Goal: Task Accomplishment & Management: Manage account settings

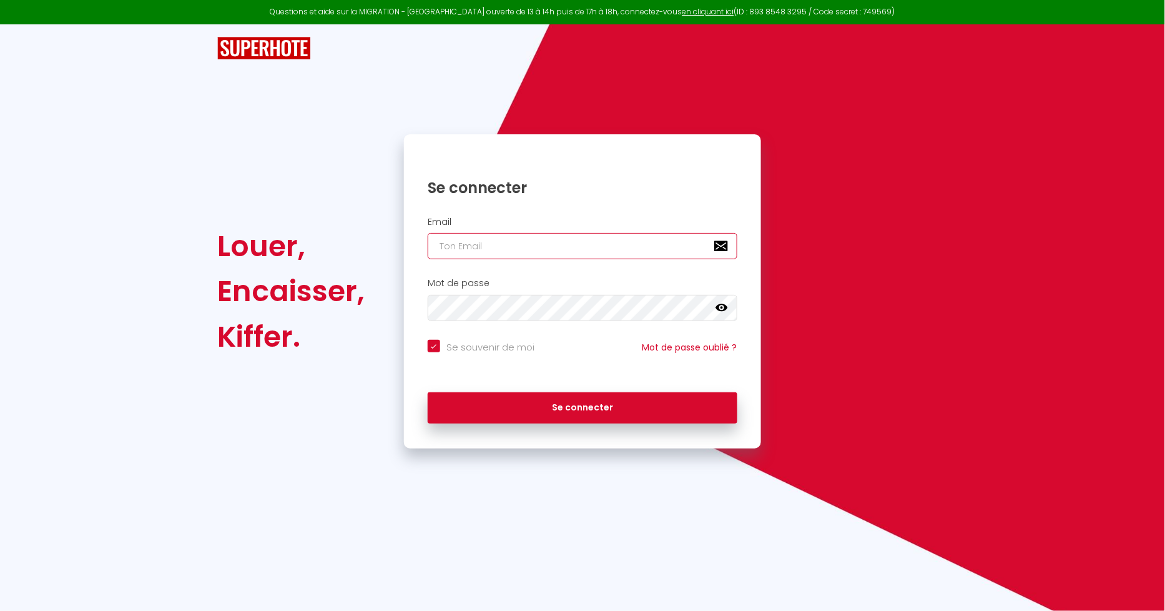
click at [488, 250] on input "email" at bounding box center [583, 246] width 310 height 26
type input "l"
checkbox input "true"
type input "le"
checkbox input "true"
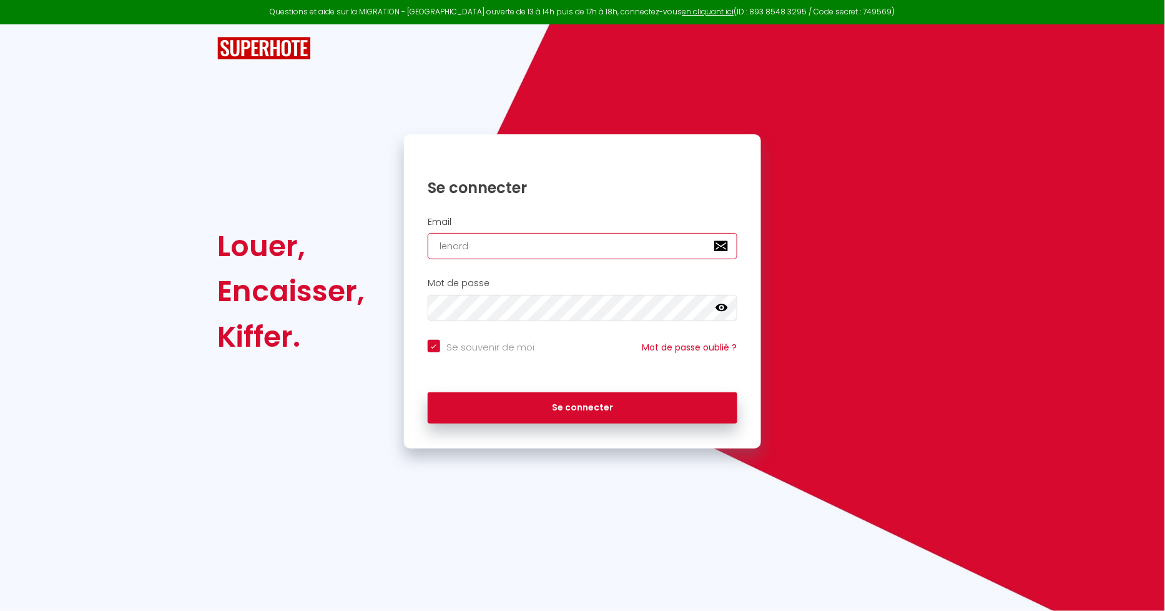
type input "lenordi"
checkbox input "true"
type input "lenordiq"
checkbox input "true"
type input "lenordiqu"
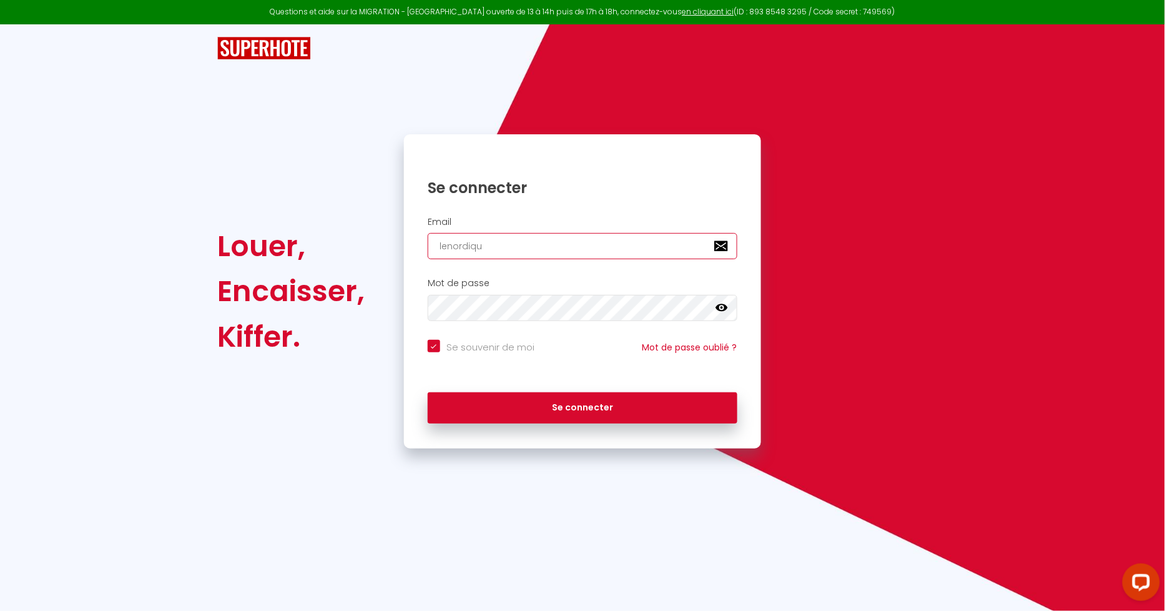
checkbox input "true"
type input "lenordique"
checkbox input "true"
type input "lenordique."
checkbox input "true"
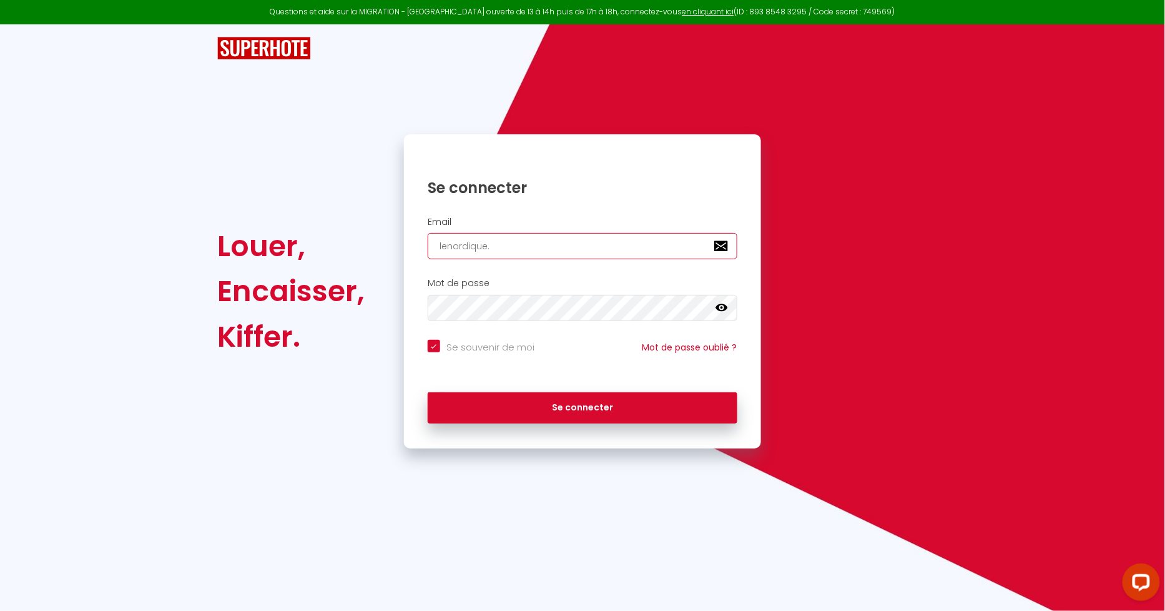
type input "lenordique.f"
checkbox input "true"
type input "[DOMAIN_NAME]"
checkbox input "true"
type input "[DOMAIN_NAME]"
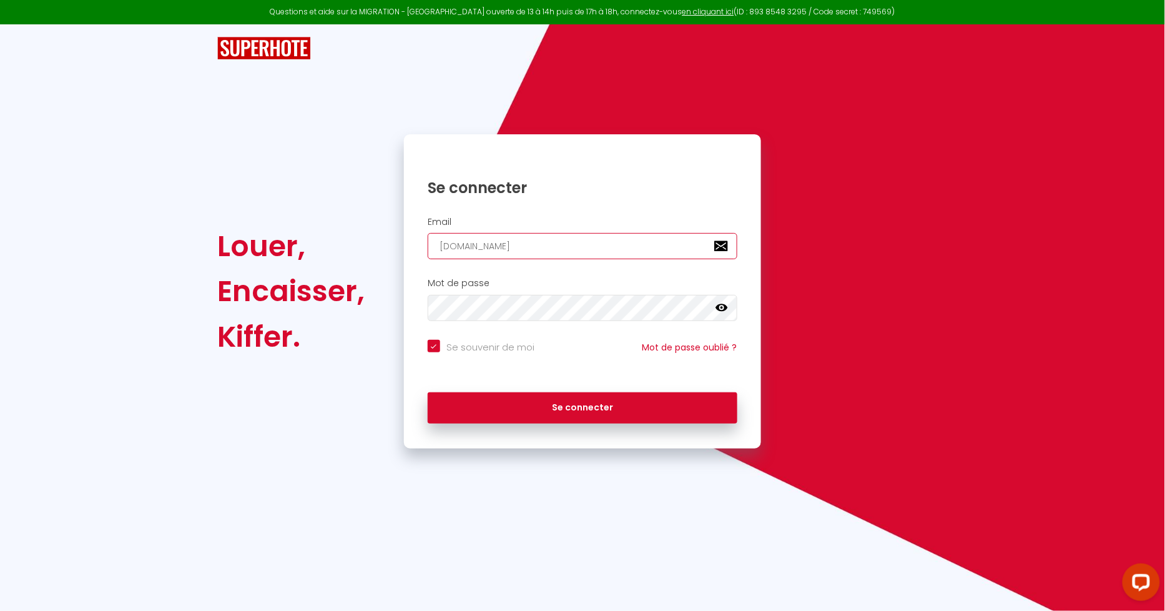
checkbox input "true"
type input "[DOMAIN_NAME]@"
checkbox input "true"
type input "[DOMAIN_NAME]@g"
checkbox input "true"
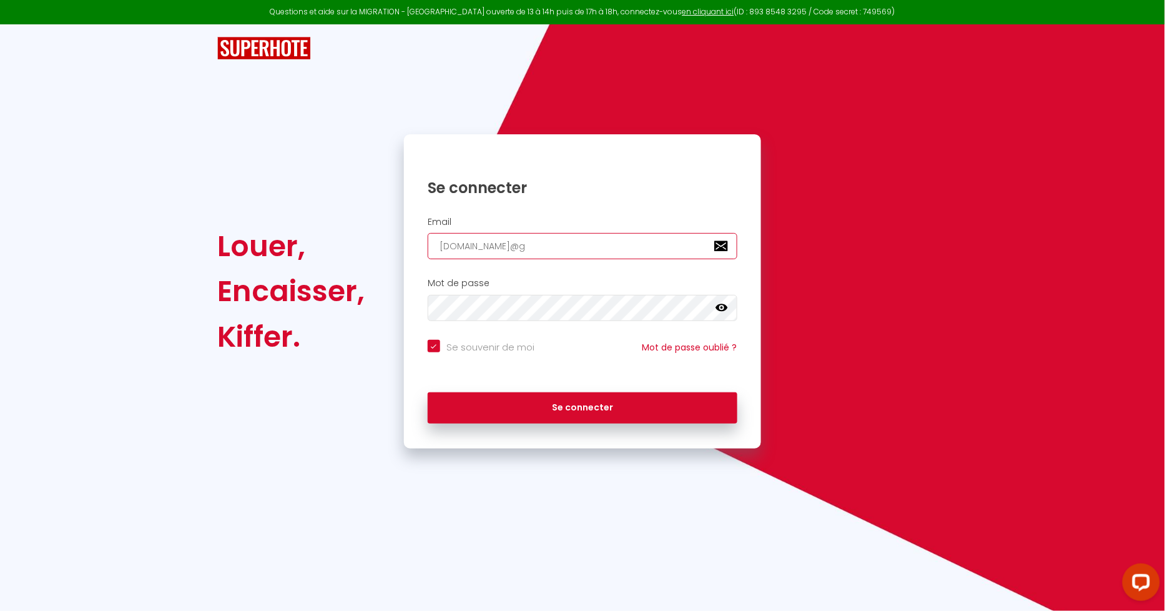
type input "[DOMAIN_NAME]@gm"
checkbox input "true"
type input "[DOMAIN_NAME]@gma"
checkbox input "true"
type input "[DOMAIN_NAME]@gmai"
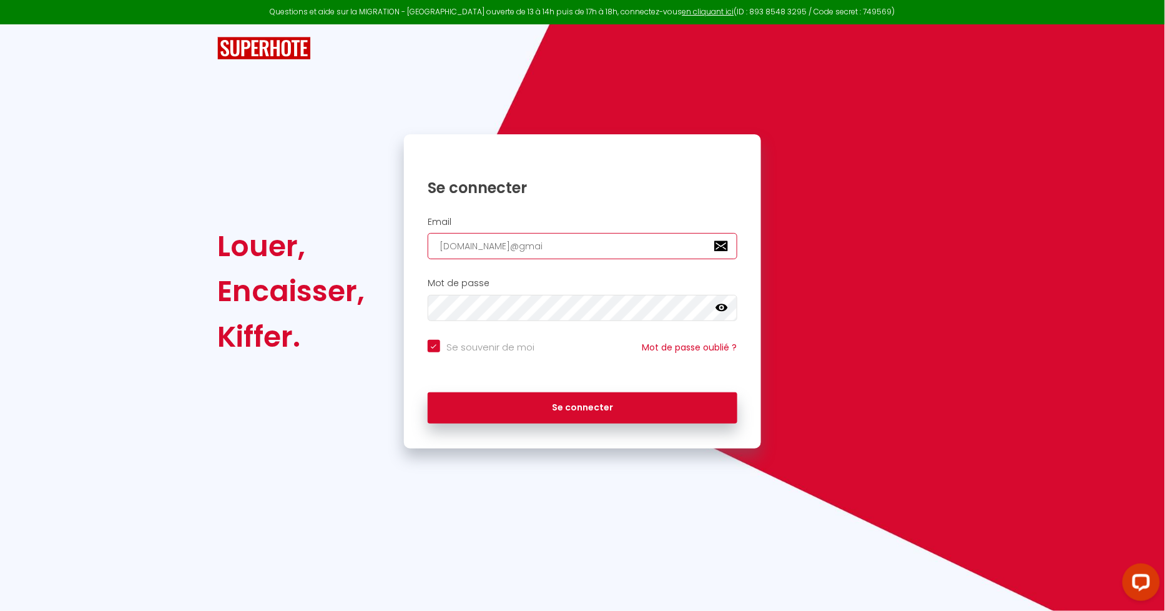
checkbox input "true"
type input "[DOMAIN_NAME][EMAIL_ADDRESS]"
checkbox input "true"
type input "[DOMAIN_NAME][EMAIL_ADDRESS]."
checkbox input "true"
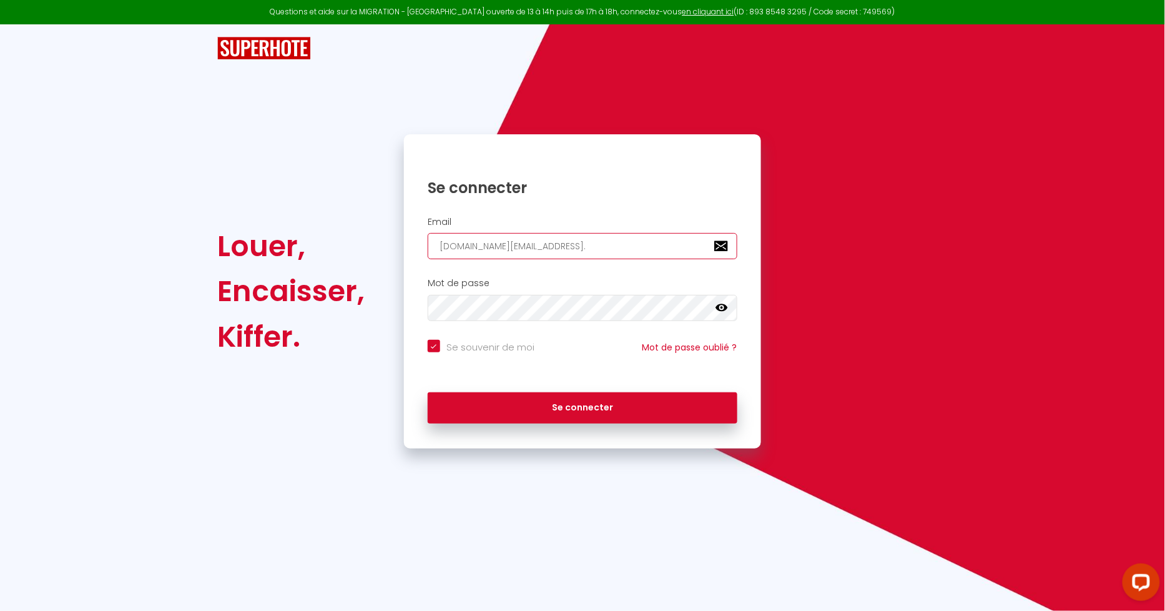
type input "[DOMAIN_NAME]@gmail.c"
checkbox input "true"
type input "[DOMAIN_NAME][EMAIL_ADDRESS][DOMAIN_NAME]"
checkbox input "true"
type input "[DOMAIN_NAME][EMAIL_ADDRESS][DOMAIN_NAME]"
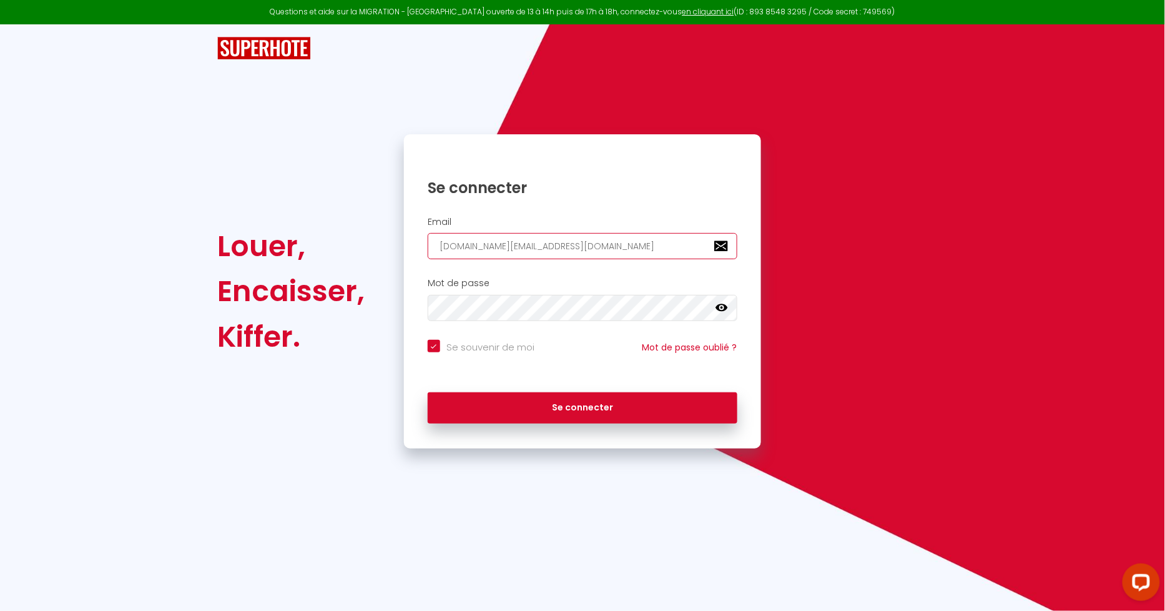
checkbox input "true"
type input "[DOMAIN_NAME][EMAIL_ADDRESS][DOMAIN_NAME]"
click at [428, 392] on button "Se connecter" at bounding box center [583, 407] width 310 height 31
click at [383, 304] on div "Louer, Encaisser, Kiffer. Se connecter Email [DOMAIN_NAME][EMAIL_ADDRESS][DOMAI…" at bounding box center [582, 291] width 747 height 314
click at [721, 312] on icon at bounding box center [722, 308] width 12 height 12
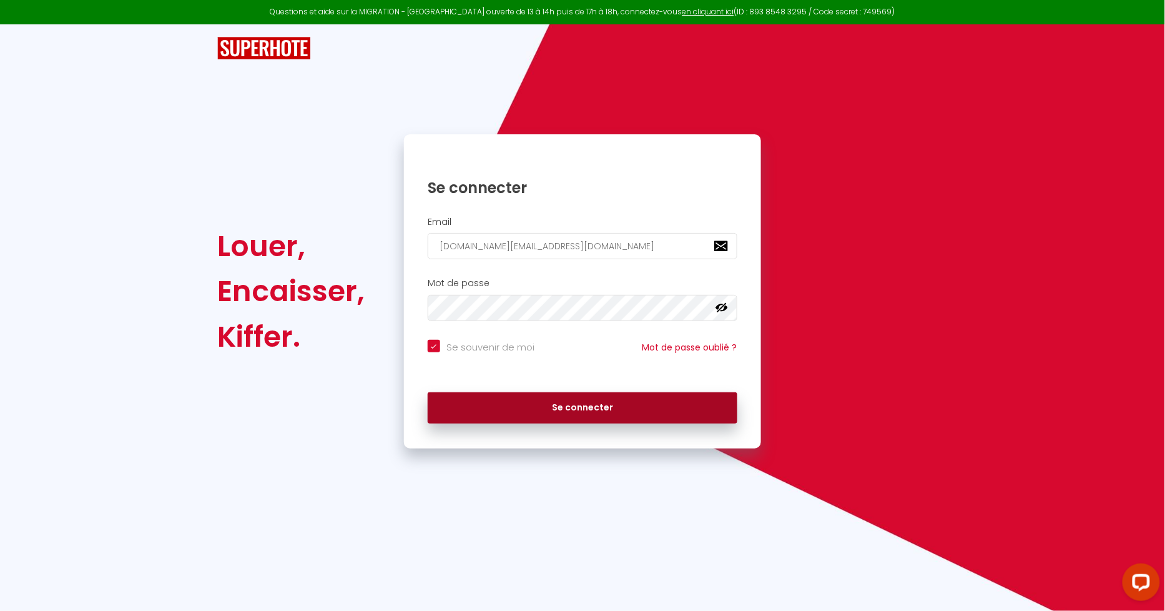
click at [561, 406] on button "Se connecter" at bounding box center [583, 407] width 310 height 31
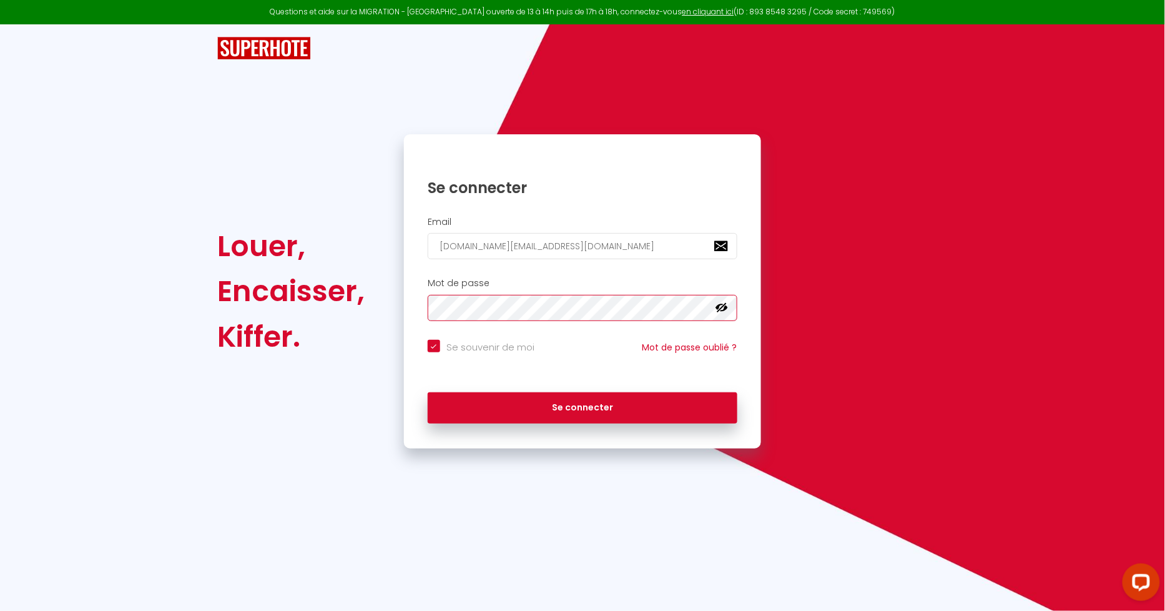
click at [326, 289] on div "Louer, Encaisser, Kiffer. Se connecter Email [DOMAIN_NAME][EMAIL_ADDRESS][DOMAI…" at bounding box center [582, 291] width 747 height 314
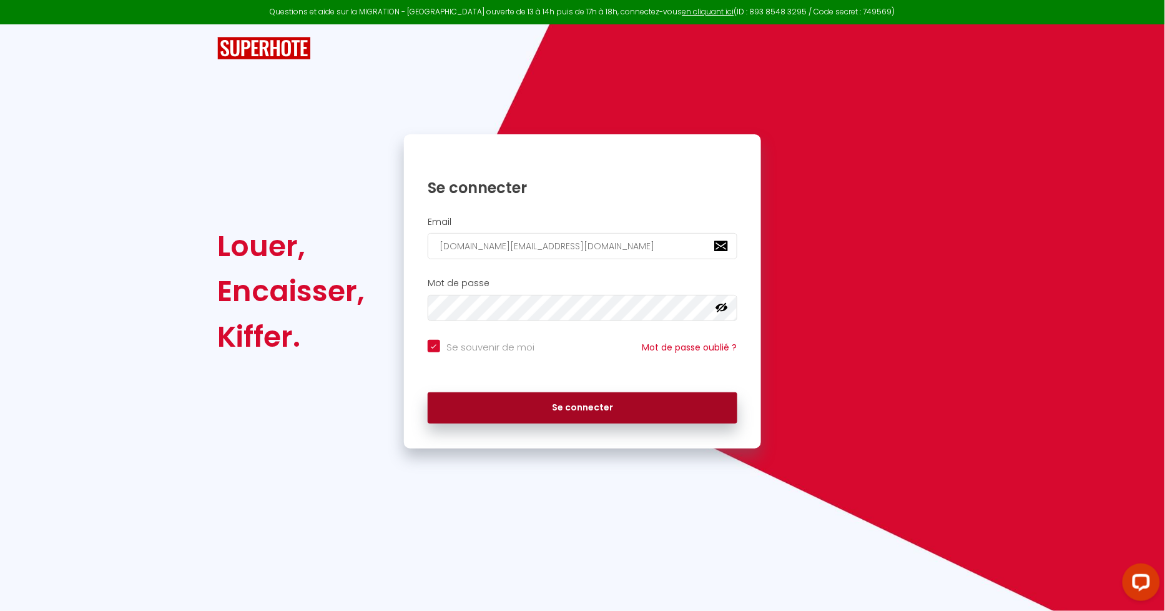
click at [515, 404] on button "Se connecter" at bounding box center [583, 407] width 310 height 31
checkbox input "true"
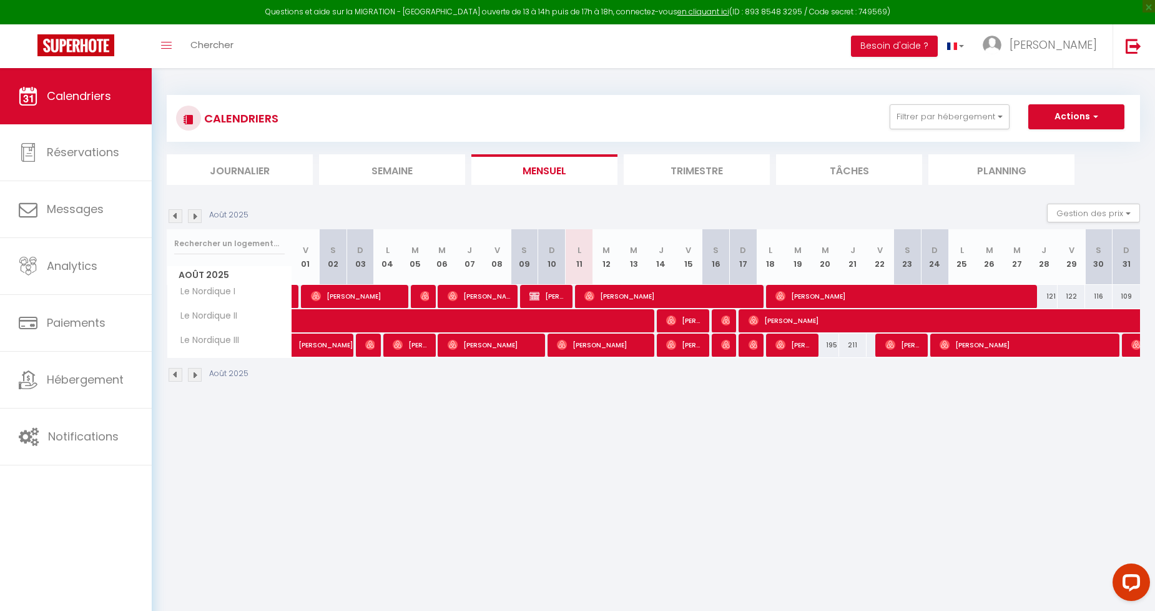
click at [195, 375] on img at bounding box center [195, 375] width 14 height 14
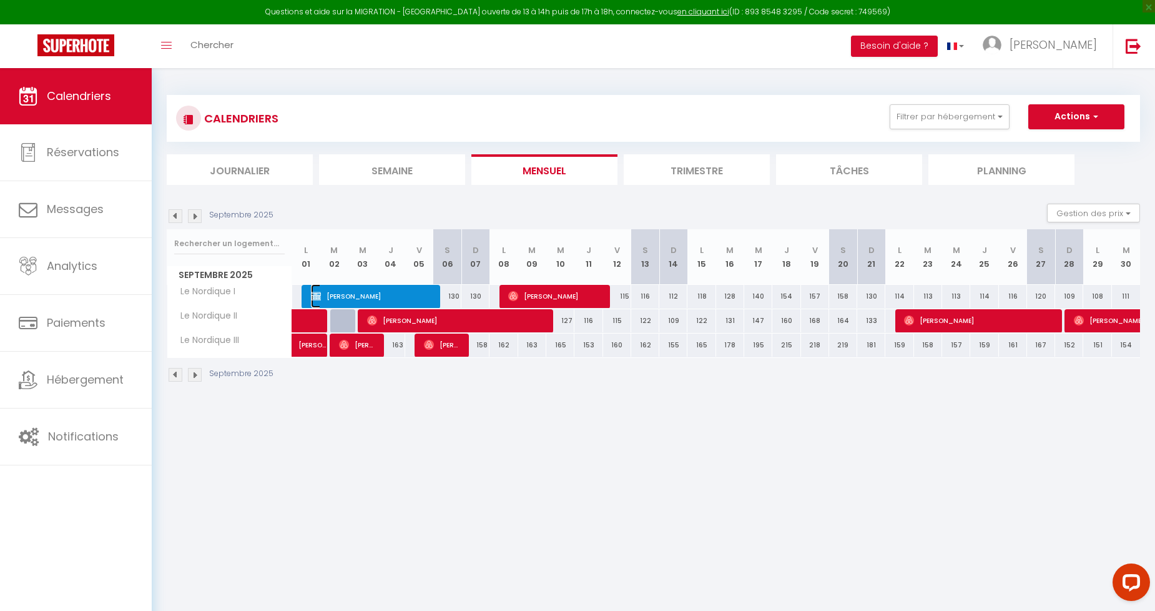
click at [369, 289] on span "[PERSON_NAME]" at bounding box center [372, 296] width 122 height 24
select select "KO"
select select "0"
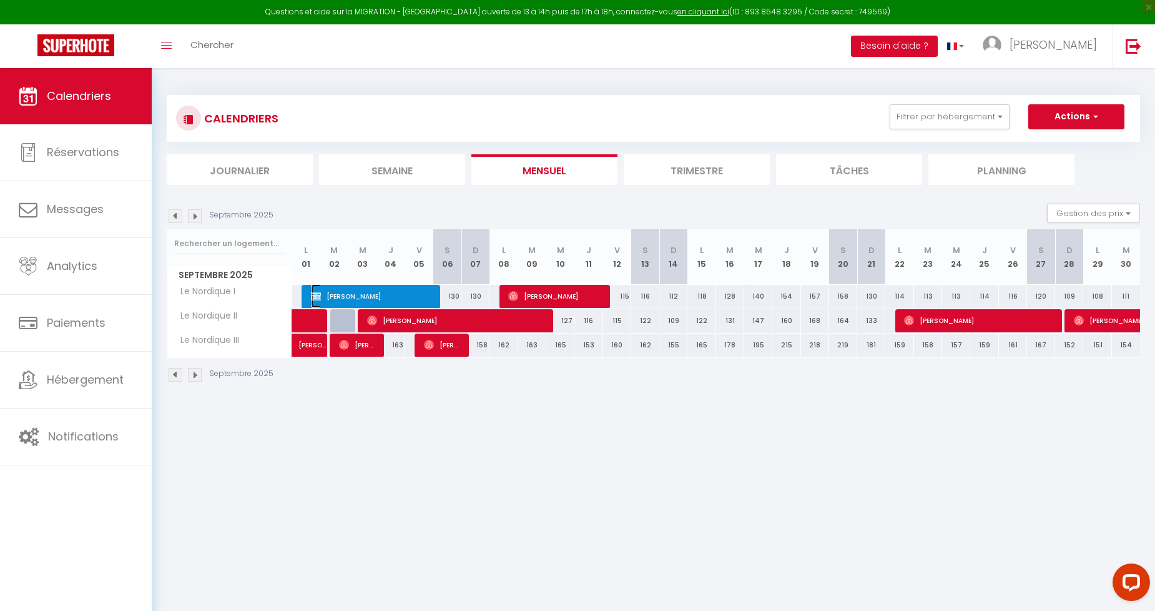
select select "1"
select select
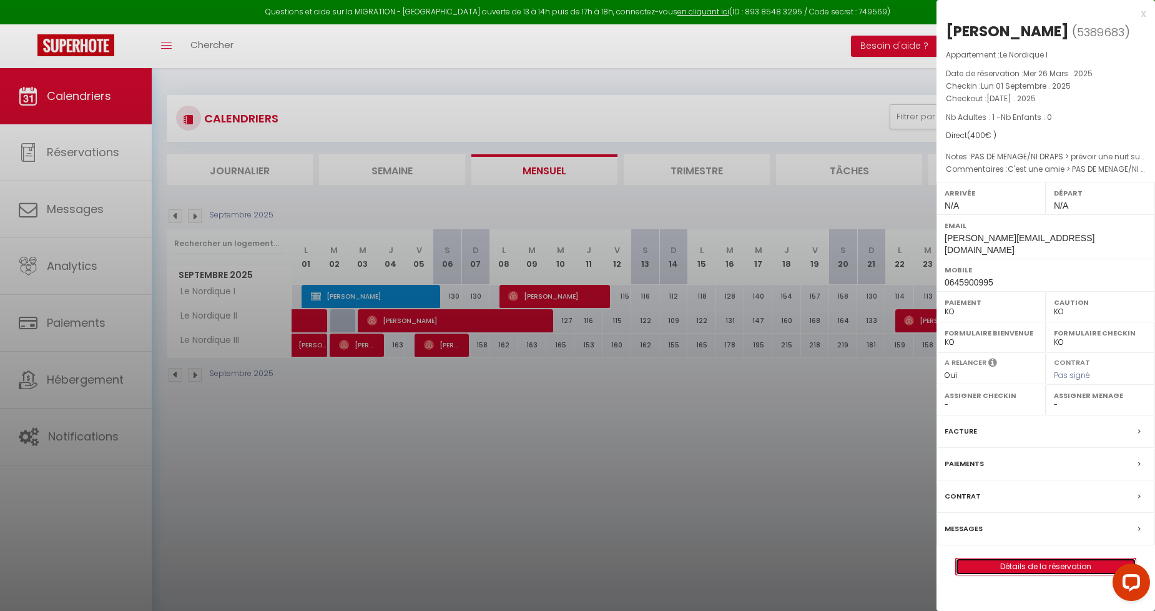
click at [1051, 558] on link "Détails de la réservation" at bounding box center [1046, 566] width 180 height 16
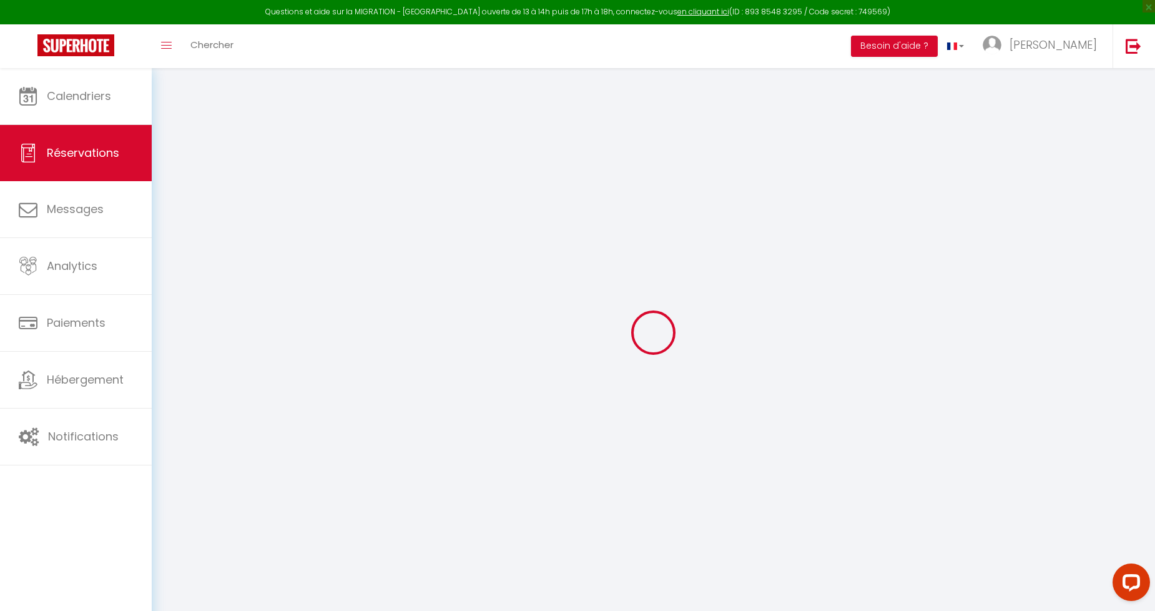
type input "[PERSON_NAME]"
type input "Bruchon"
type input "[PERSON_NAME][EMAIL_ADDRESS][DOMAIN_NAME]"
type input "0645900995"
select select "FR"
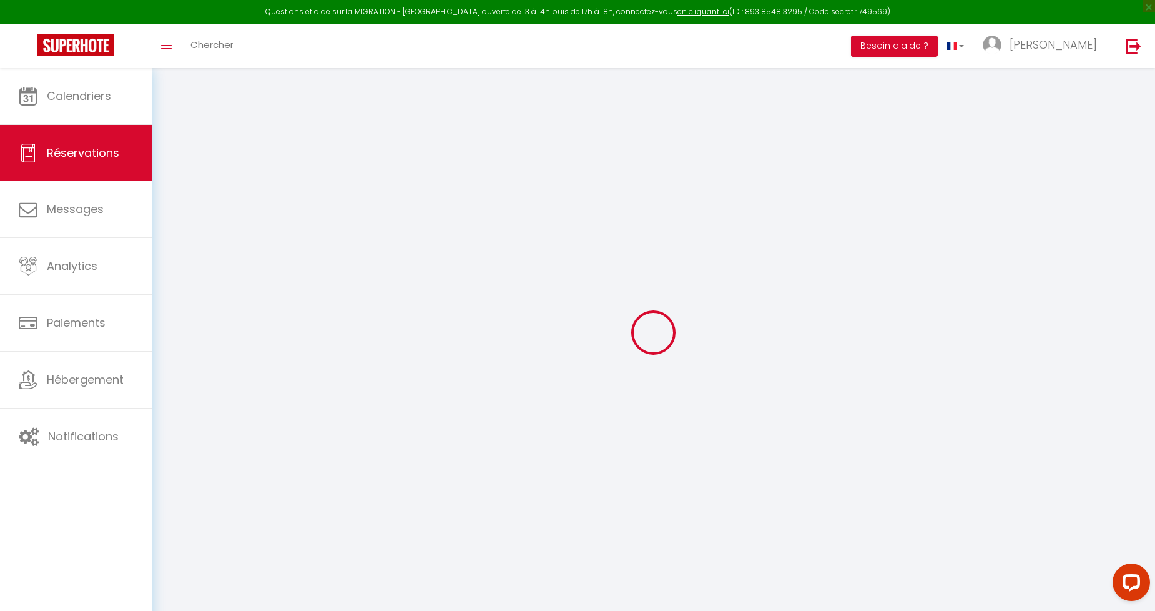
select select "59607"
select select "1"
type input "Lun 01 Septembre 2025"
select select
type input "[DATE]"
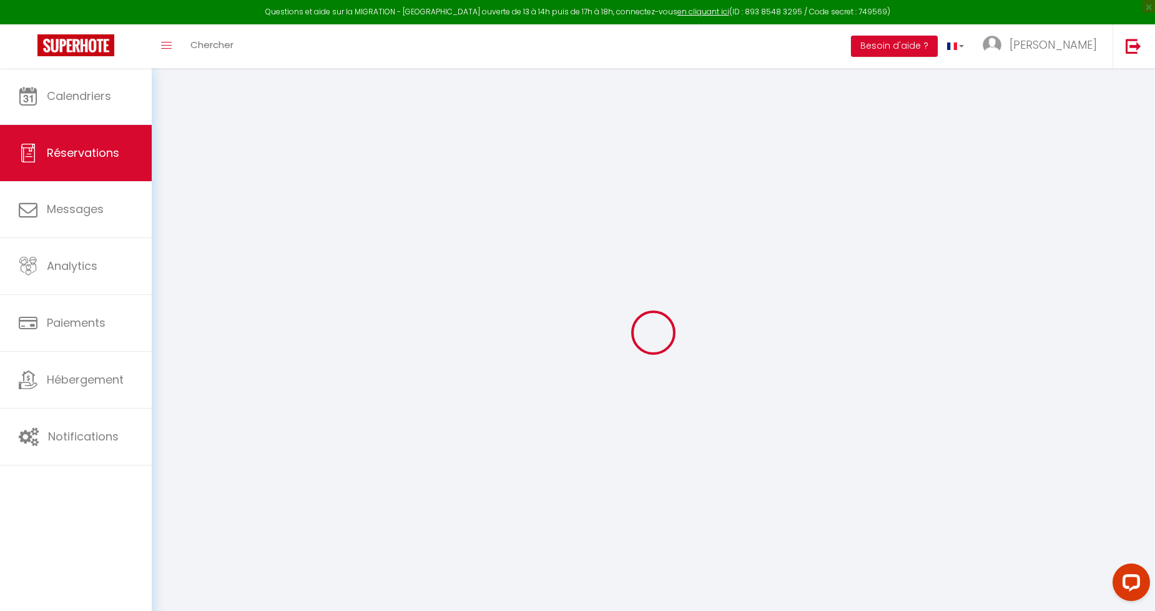
select select
type input "1"
select select "10"
select select
type input "400"
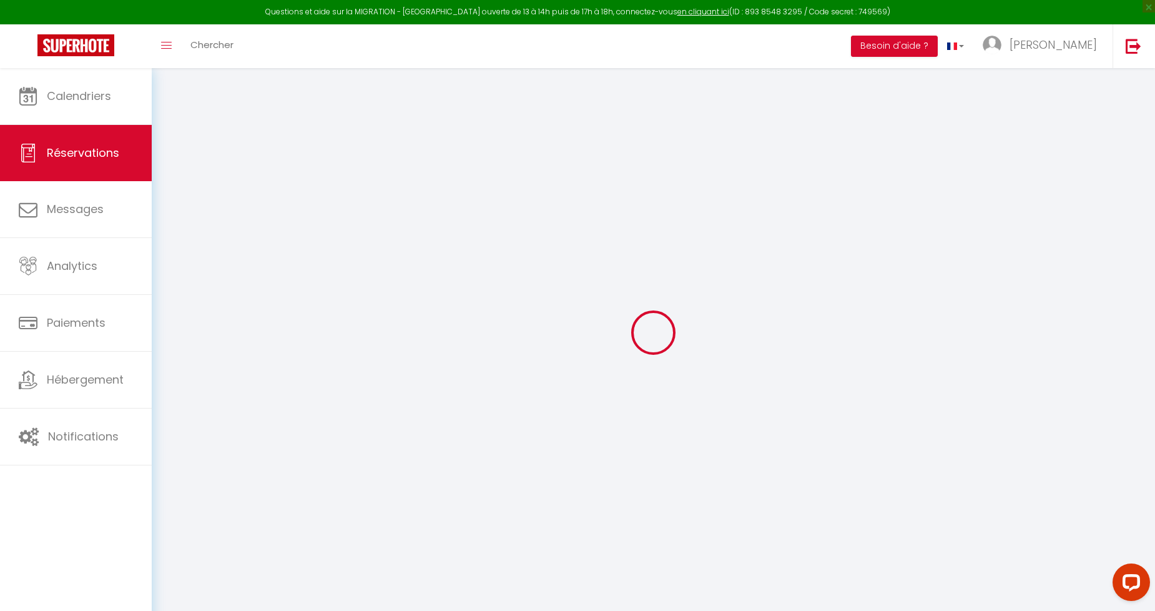
checkbox input "true"
type input "400"
type input "0"
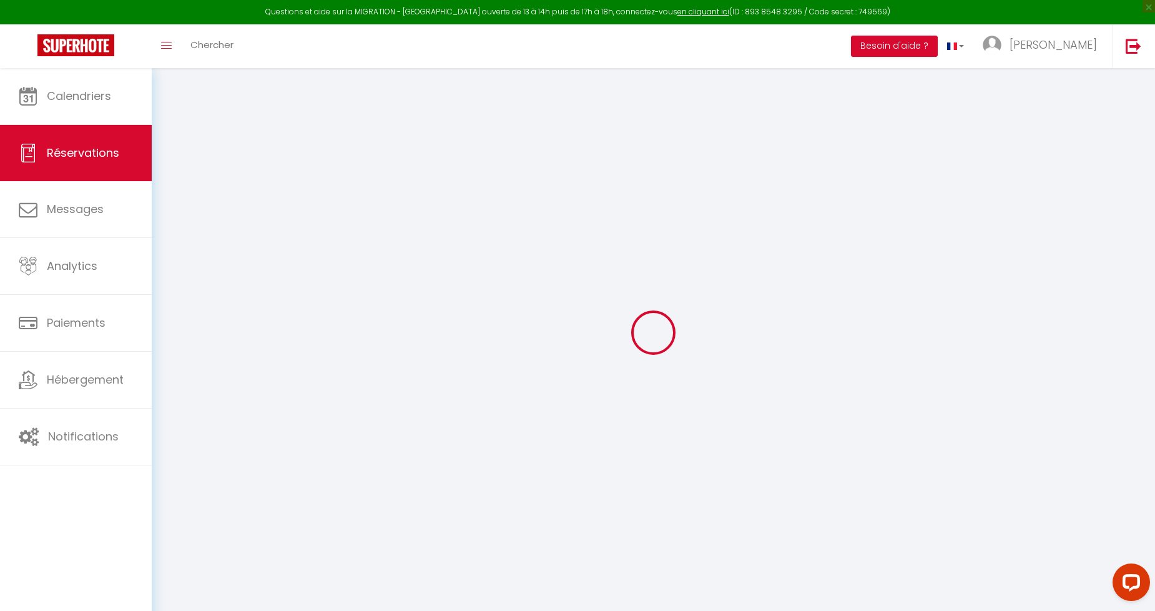
select select
select select "14"
checkbox input "true"
select select
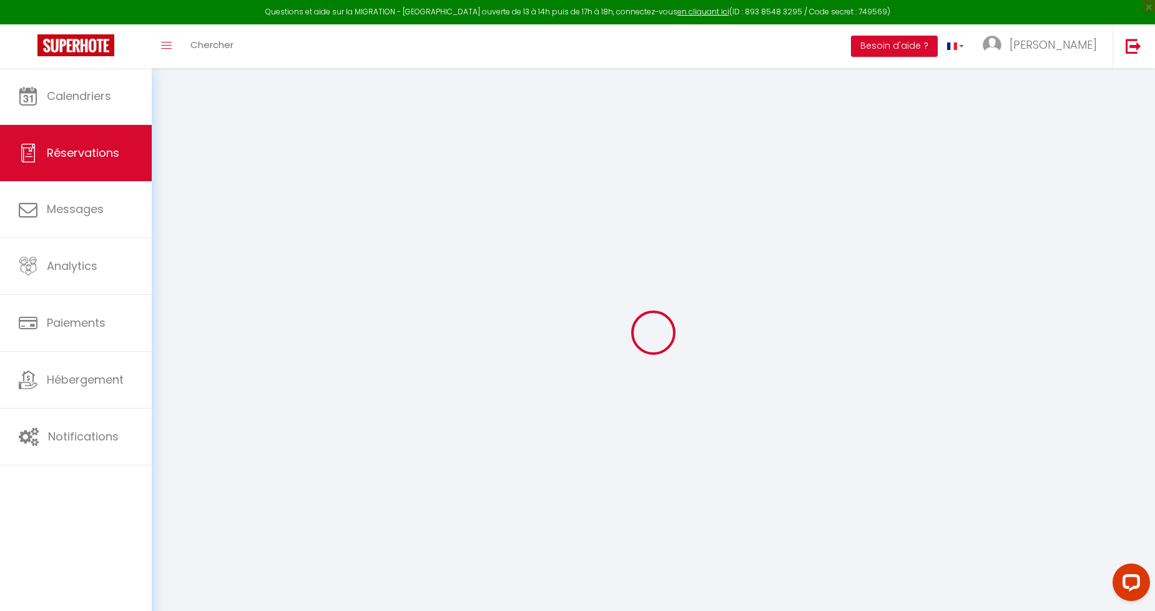
select select
checkbox input "true"
select select
checkbox input "true"
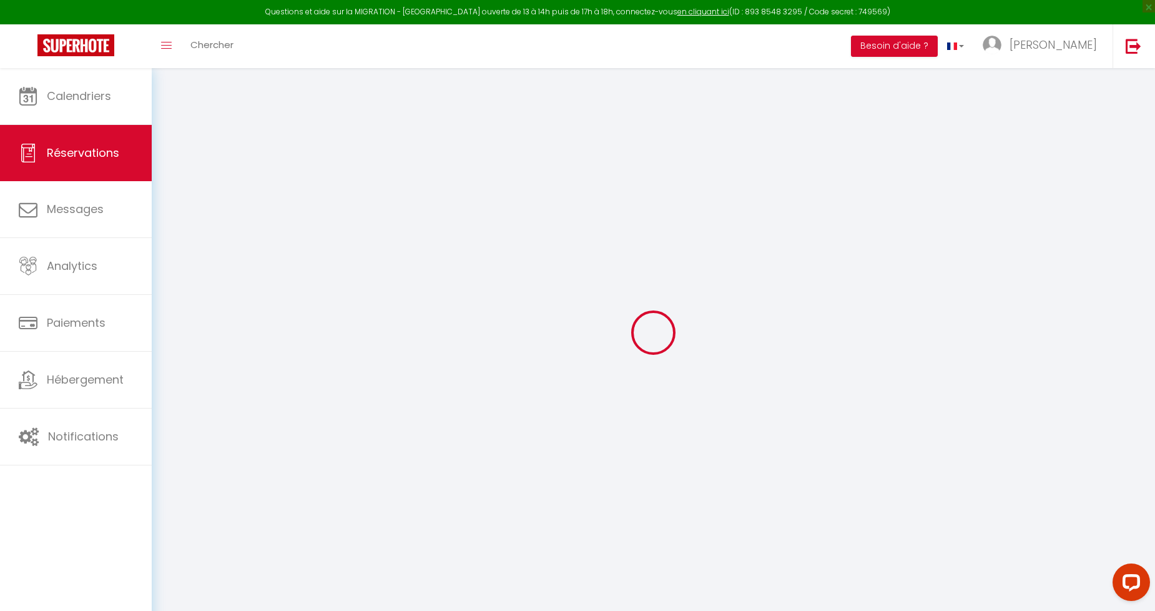
select select
checkbox input "true"
type textarea "C'est une amie > PAS DE MENAGE/NI DRAPS > prévoir une nuit sur airbnb pour le c…"
type textarea "PAS DE MENAGE/NI DRAPS > prévoir une nuit sur airbnb pour le commentaire"
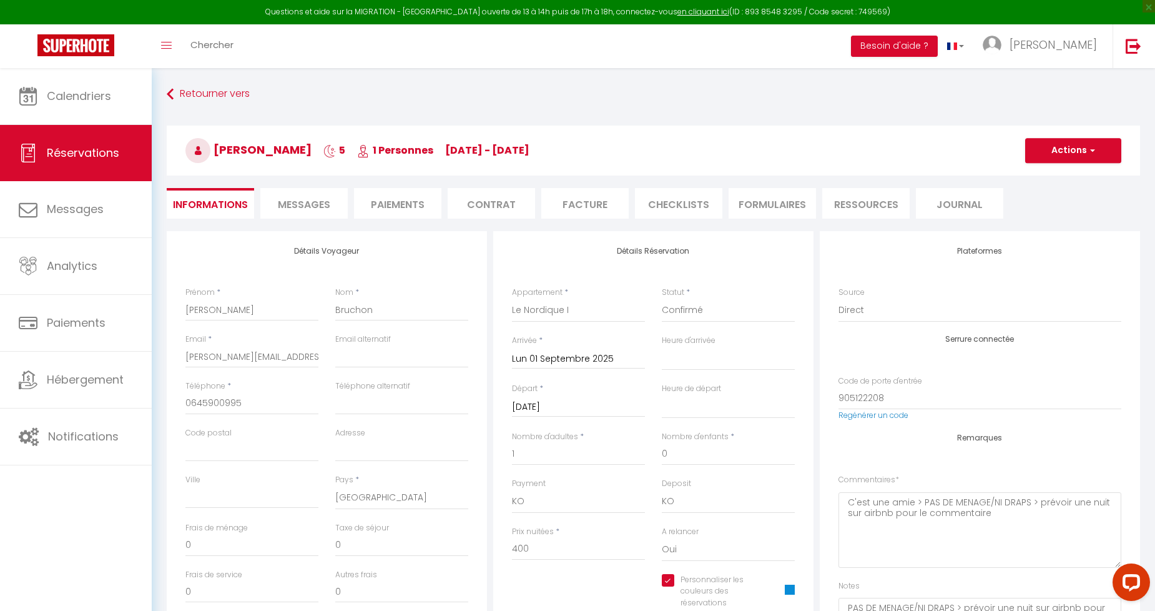
select select
checkbox input "true"
select select
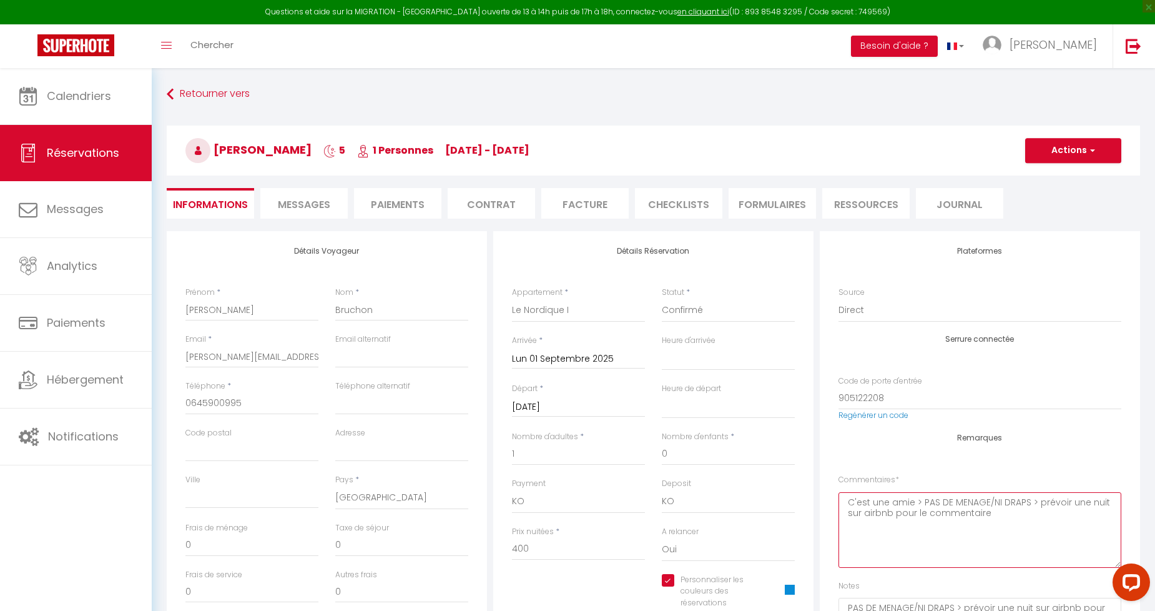
click at [966, 514] on textarea "C'est une amie > PAS DE MENAGE/NI DRAPS > prévoir une nuit sur airbnb pour le c…" at bounding box center [980, 530] width 283 height 76
click at [1009, 511] on textarea "C'est une amie > PAS DE MENAGE/NI DRAPS > prévoir une nuit sur airbnb pour le c…" at bounding box center [980, 530] width 283 height 76
drag, startPoint x: 952, startPoint y: 497, endPoint x: 839, endPoint y: 498, distance: 112.4
click at [839, 498] on textarea "C'est une amie > PAS DE MENAGE/NI DRAPS > prévoir une nuit sur airbnb pour le c…" at bounding box center [980, 530] width 283 height 76
click at [956, 535] on textarea "C'est une amie mais prévoir quand même le ménage et les draps PAS DE MENAGE/NI …" at bounding box center [980, 530] width 283 height 76
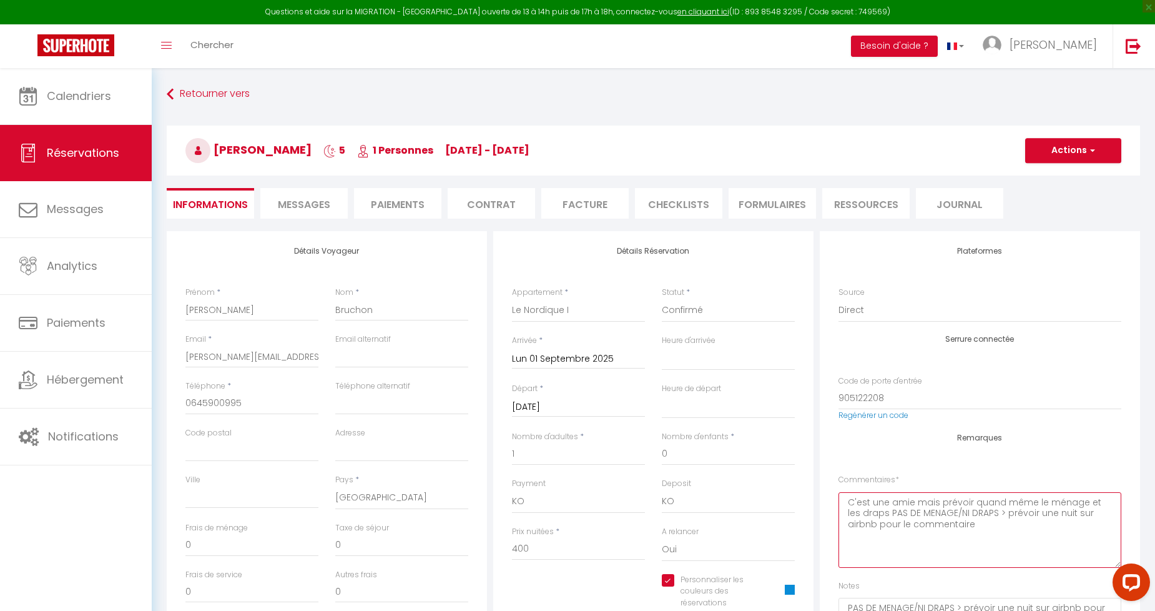
click at [982, 520] on textarea "C'est une amie mais prévoir quand même le ménage et les draps PAS DE MENAGE/NI …" at bounding box center [980, 530] width 283 height 76
drag, startPoint x: 981, startPoint y: 520, endPoint x: 893, endPoint y: 516, distance: 88.2
click at [893, 516] on textarea "C'est une amie mais prévoir quand même le ménage et les draps PAS DE MENAGE/NI …" at bounding box center [980, 530] width 283 height 76
click at [977, 502] on textarea "C'est une amie mais prévoir quand même le ménage et les draps PAS DE MENAGE/NI …" at bounding box center [980, 530] width 283 height 76
click at [963, 503] on textarea "C'est une amie mais prévoir quand même le ménage et les draps PAS DE MENAGE/NI …" at bounding box center [980, 530] width 283 height 76
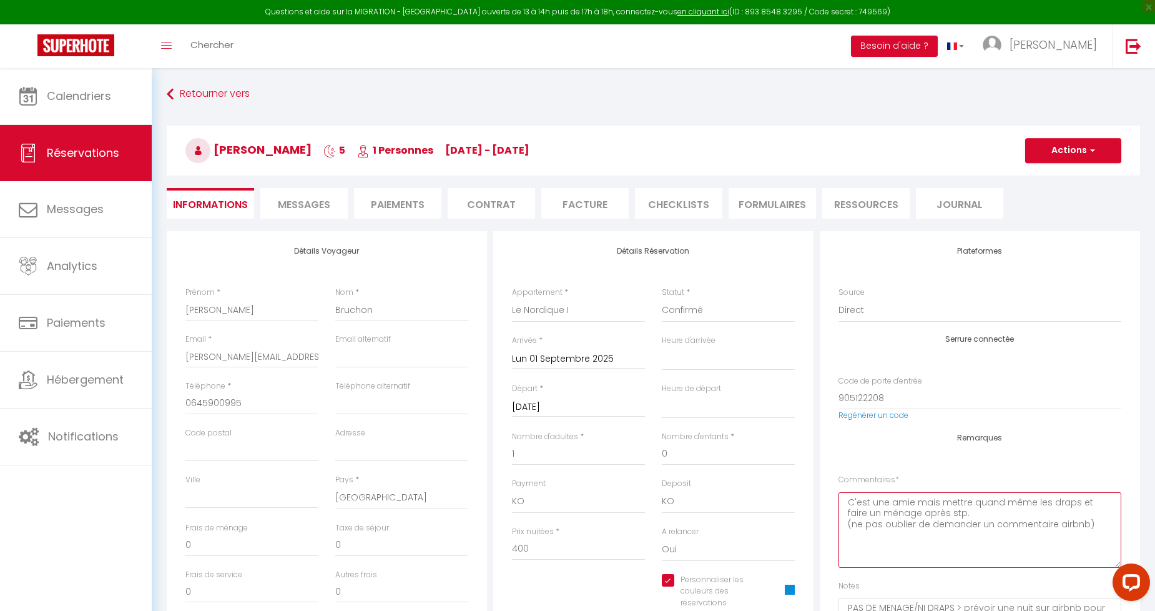
click at [971, 512] on textarea "C'est une amie mais mettre quand même les draps et faire un ménage après stp. (…" at bounding box center [980, 530] width 283 height 76
click at [1092, 525] on textarea "C'est une amie mais mettre quand même les draps et faire un ménage après stp. (…" at bounding box center [980, 530] width 283 height 76
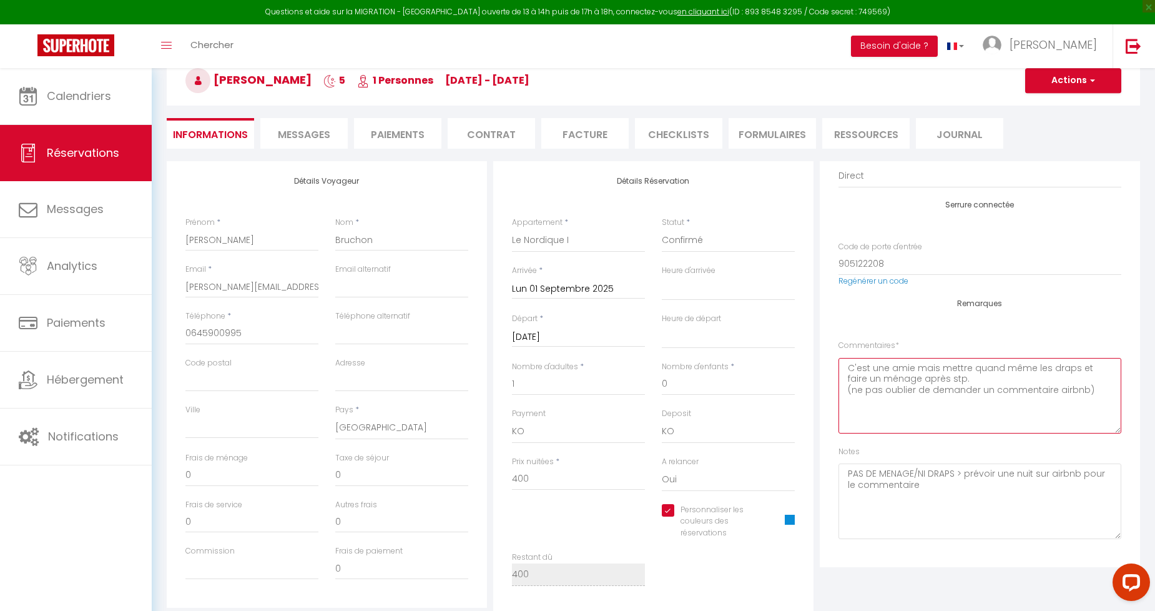
scroll to position [208, 0]
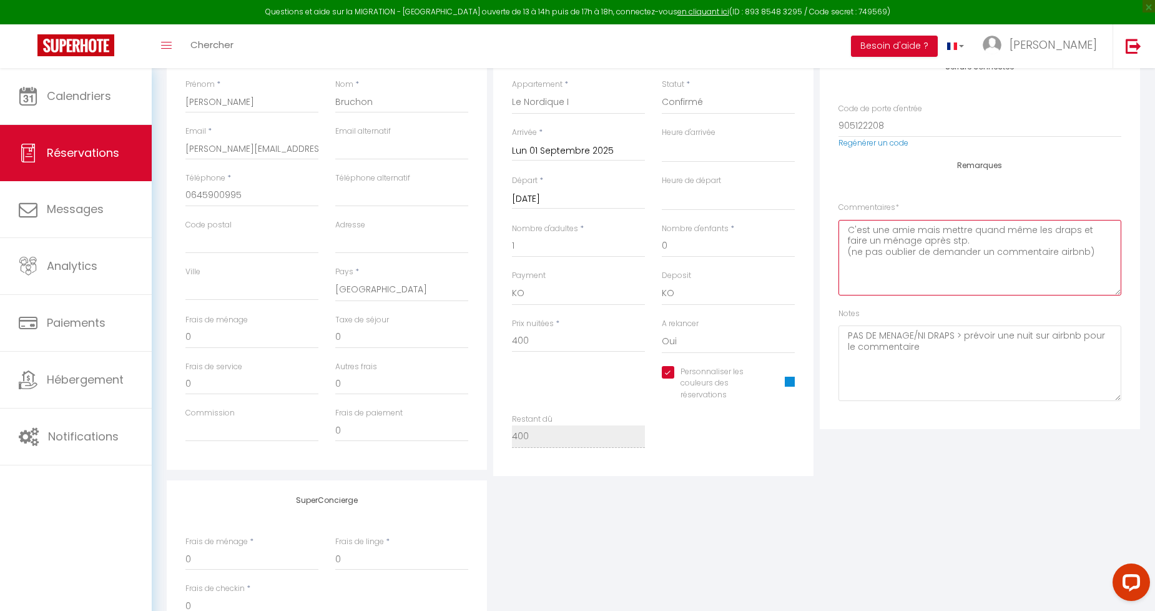
drag, startPoint x: 1102, startPoint y: 249, endPoint x: 828, endPoint y: 195, distance: 279.9
click at [828, 195] on div "Plateformes Source Direct [DOMAIN_NAME] [DOMAIN_NAME] Chalet montagne Expedia G…" at bounding box center [980, 226] width 320 height 406
type textarea "C'est une amie mais mettre quand même les draps et faire un ménage après stp. (…"
drag, startPoint x: 928, startPoint y: 350, endPoint x: 808, endPoint y: 321, distance: 123.9
click at [803, 324] on div "Détails Voyageur Prénom * [PERSON_NAME] * Bruchon Email * [PERSON_NAME][EMAIL_A…" at bounding box center [654, 249] width 980 height 453
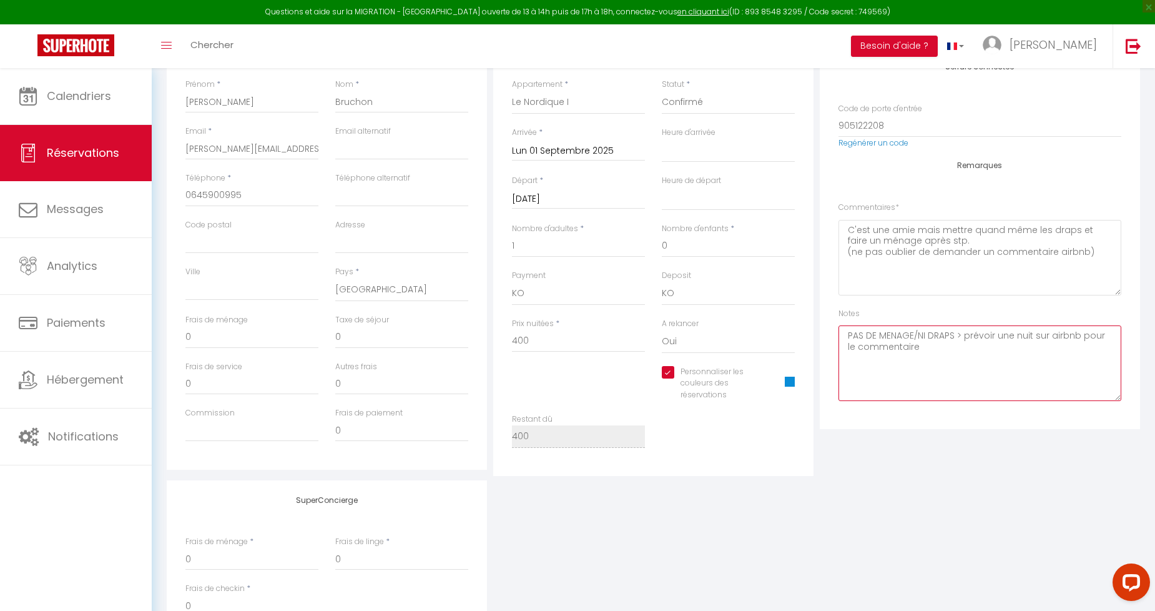
paste textarea "C'est une amie mais mettre quand même les draps et faire un ménage après stp. (…"
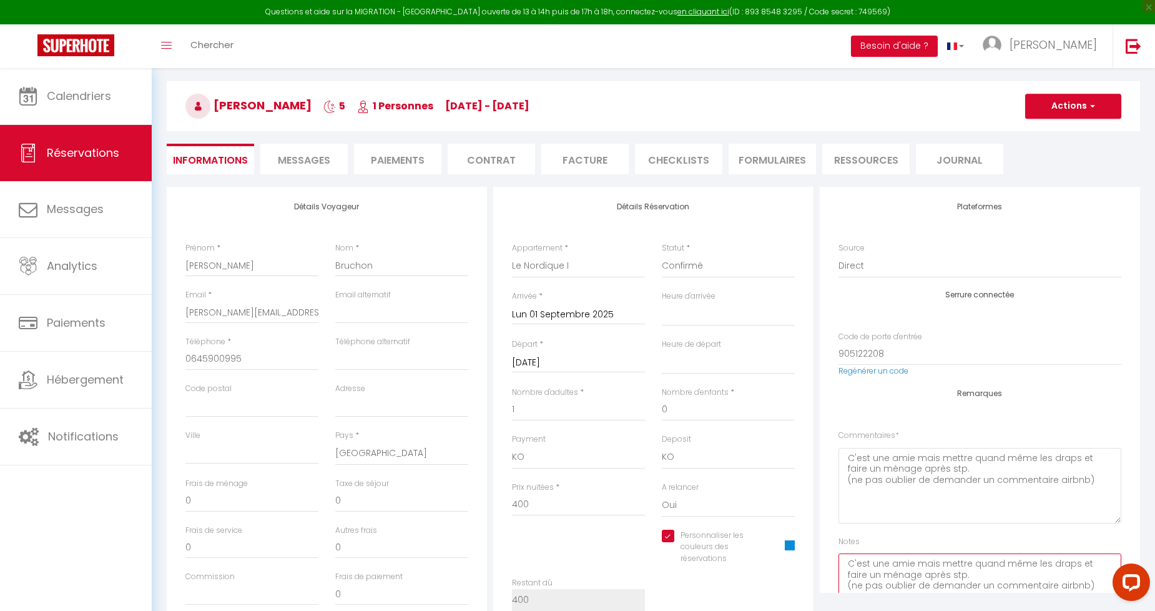
scroll to position [0, 0]
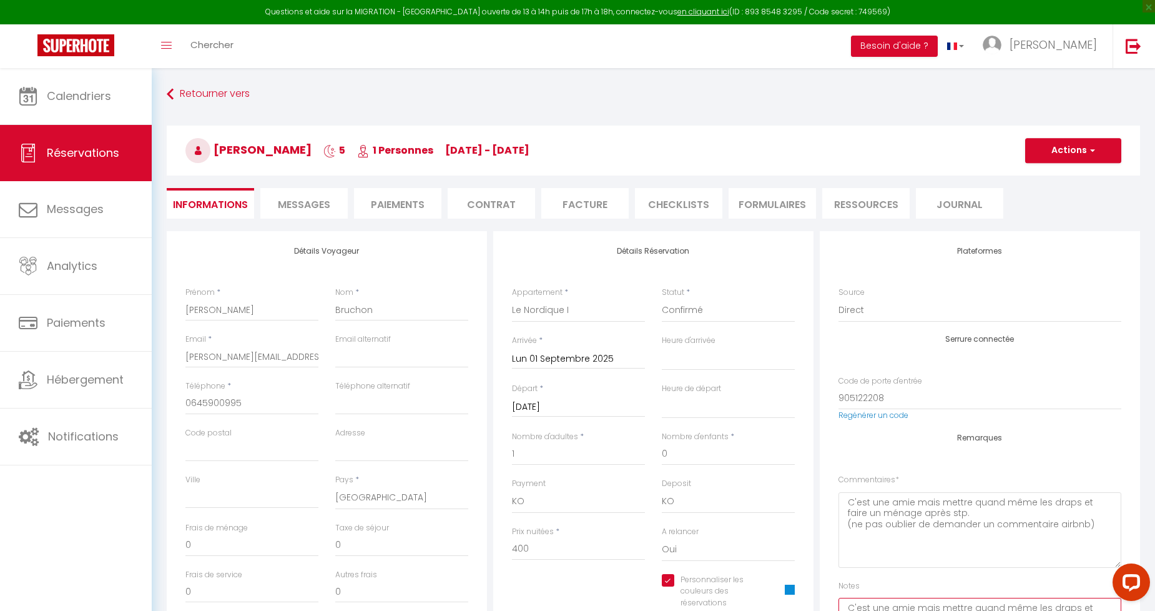
type textarea "C'est une amie mais mettre quand même les draps et faire un ménage après stp. (…"
click at [1100, 159] on button "Actions" at bounding box center [1074, 150] width 96 height 25
click at [1066, 176] on link "Enregistrer" at bounding box center [1061, 178] width 99 height 16
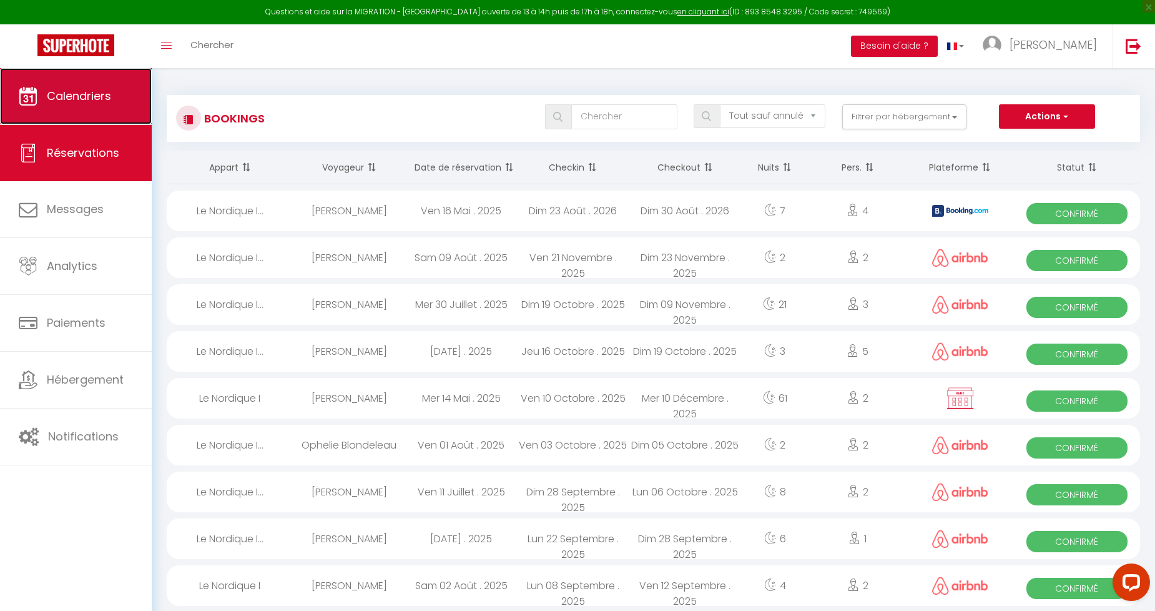
click at [82, 86] on link "Calendriers" at bounding box center [76, 96] width 152 height 56
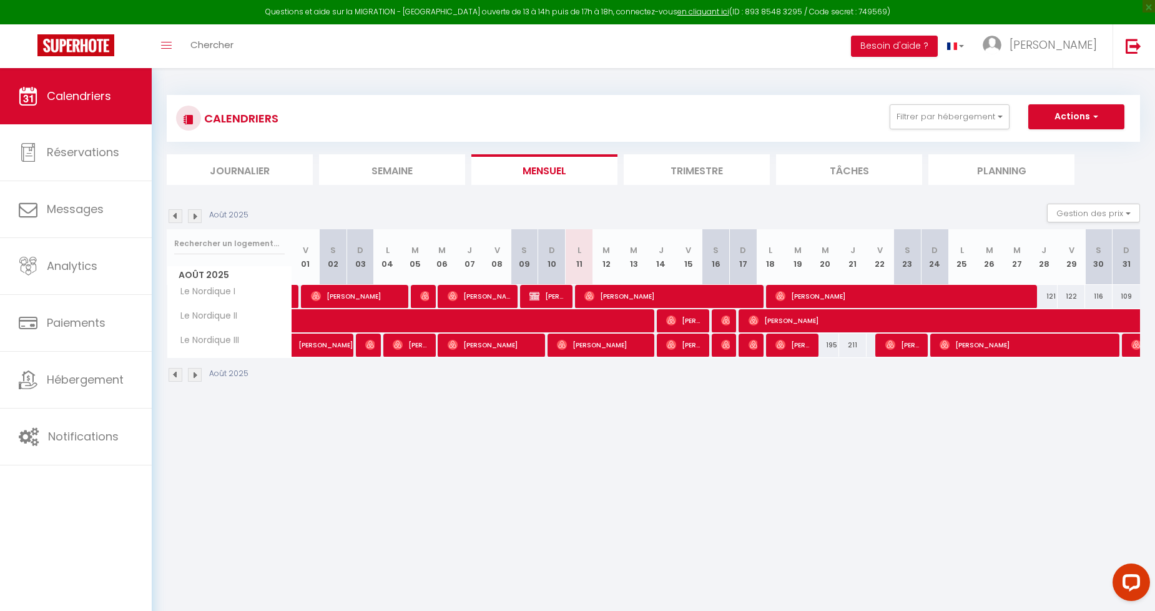
click at [200, 212] on img at bounding box center [195, 216] width 14 height 14
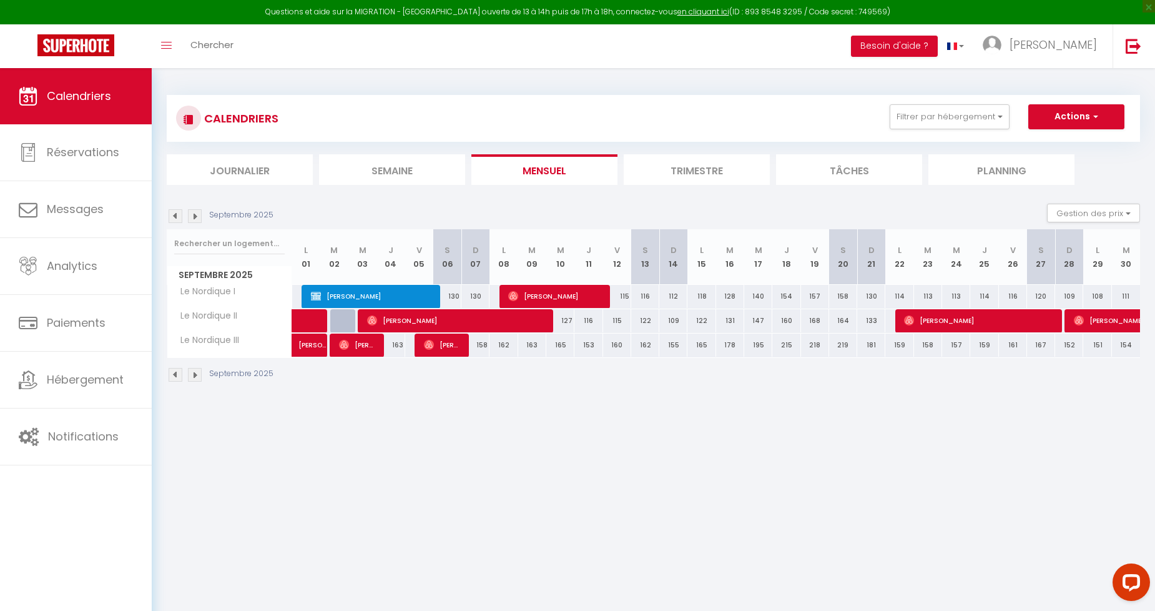
click at [354, 397] on div "CALENDRIERS Filtrer par hébergement Le Nordique Le Nordique I Le Nordique II Le…" at bounding box center [654, 239] width 1004 height 342
click at [645, 402] on div "CALENDRIERS Filtrer par hébergement Le Nordique Le Nordique I Le Nordique II Le…" at bounding box center [654, 239] width 1004 height 342
click at [615, 498] on body "Questions et aide sur la MIGRATION - [GEOGRAPHIC_DATA] ouverte de 13 à 14h puis…" at bounding box center [577, 373] width 1155 height 611
click at [513, 400] on div "CALENDRIERS Filtrer par hébergement Le Nordique Le Nordique I Le Nordique II Le…" at bounding box center [654, 239] width 1004 height 342
click at [900, 425] on body "Questions et aide sur la MIGRATION - [GEOGRAPHIC_DATA] ouverte de 13 à 14h puis…" at bounding box center [577, 373] width 1155 height 611
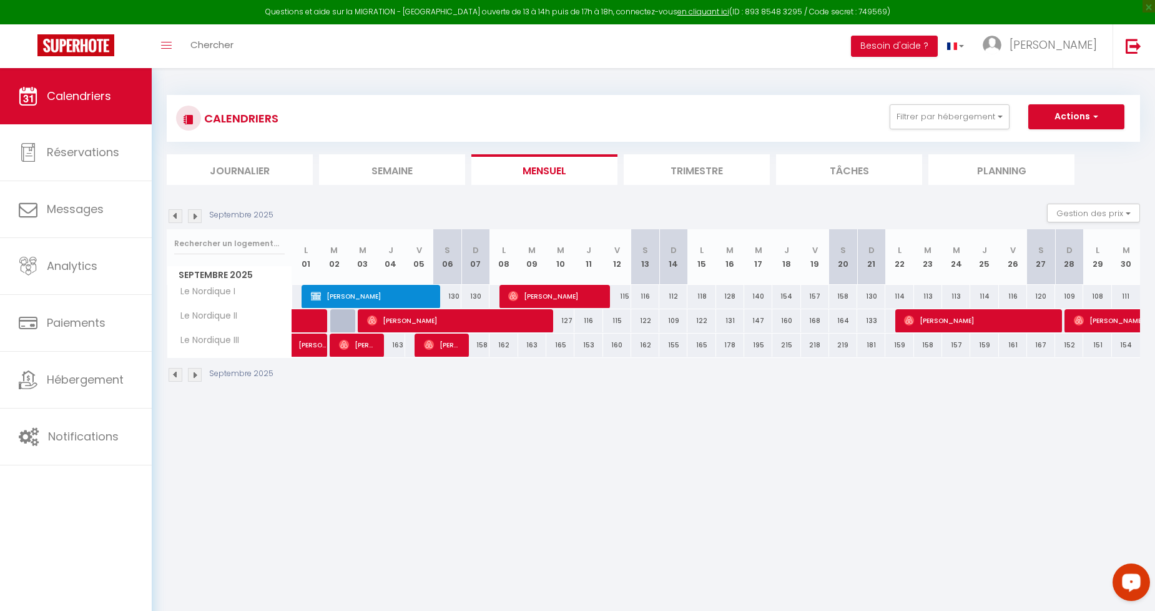
click at [638, 515] on body "Questions et aide sur la MIGRATION - [GEOGRAPHIC_DATA] ouverte de 13 à 14h puis…" at bounding box center [577, 373] width 1155 height 611
click at [788, 385] on div "Septembre 2025" at bounding box center [654, 376] width 974 height 37
